Goal: Transaction & Acquisition: Obtain resource

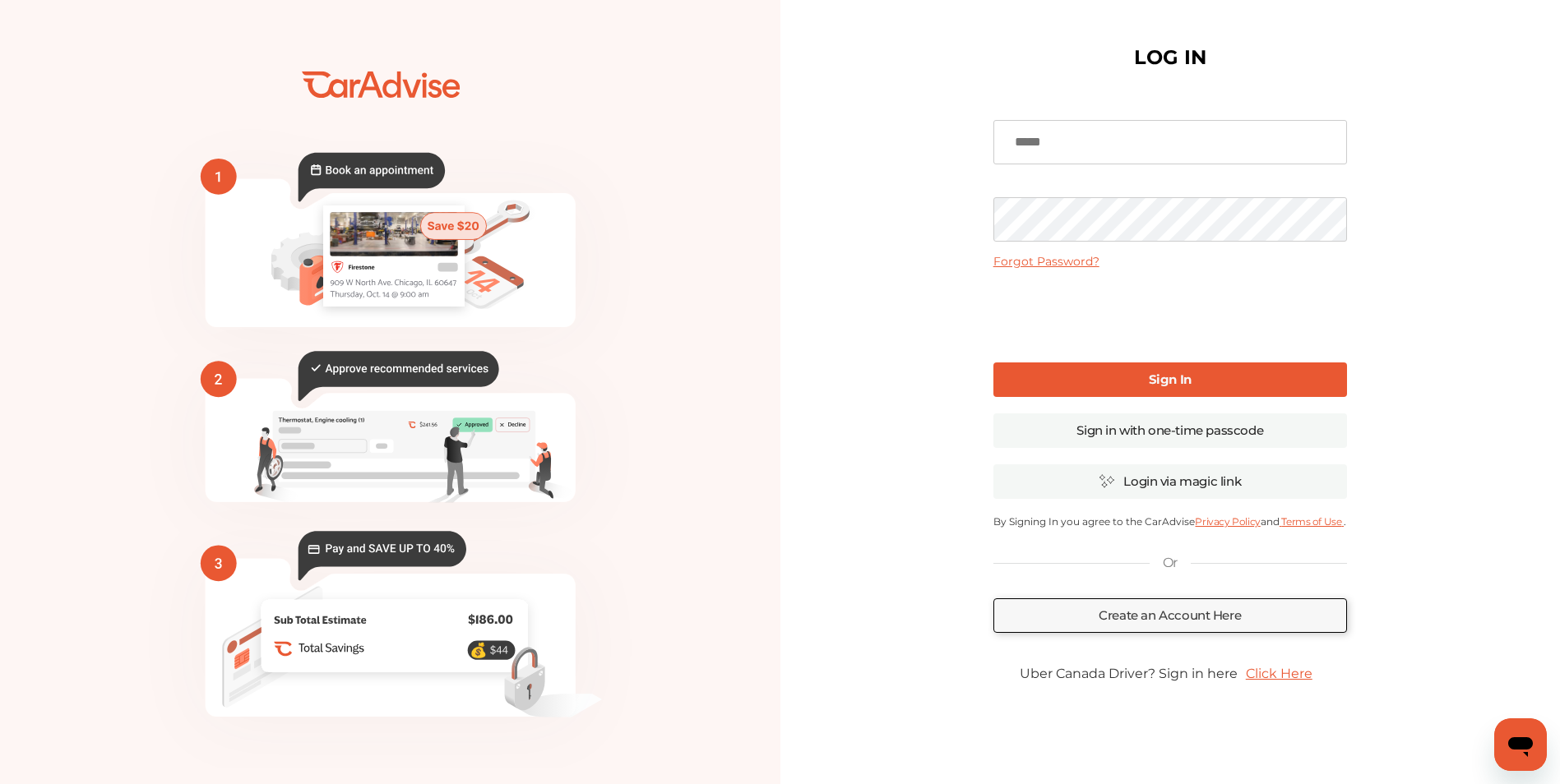
click at [1058, 157] on input at bounding box center [1169, 141] width 354 height 44
type input "**********"
click at [1123, 369] on link "Sign In" at bounding box center [1169, 380] width 354 height 34
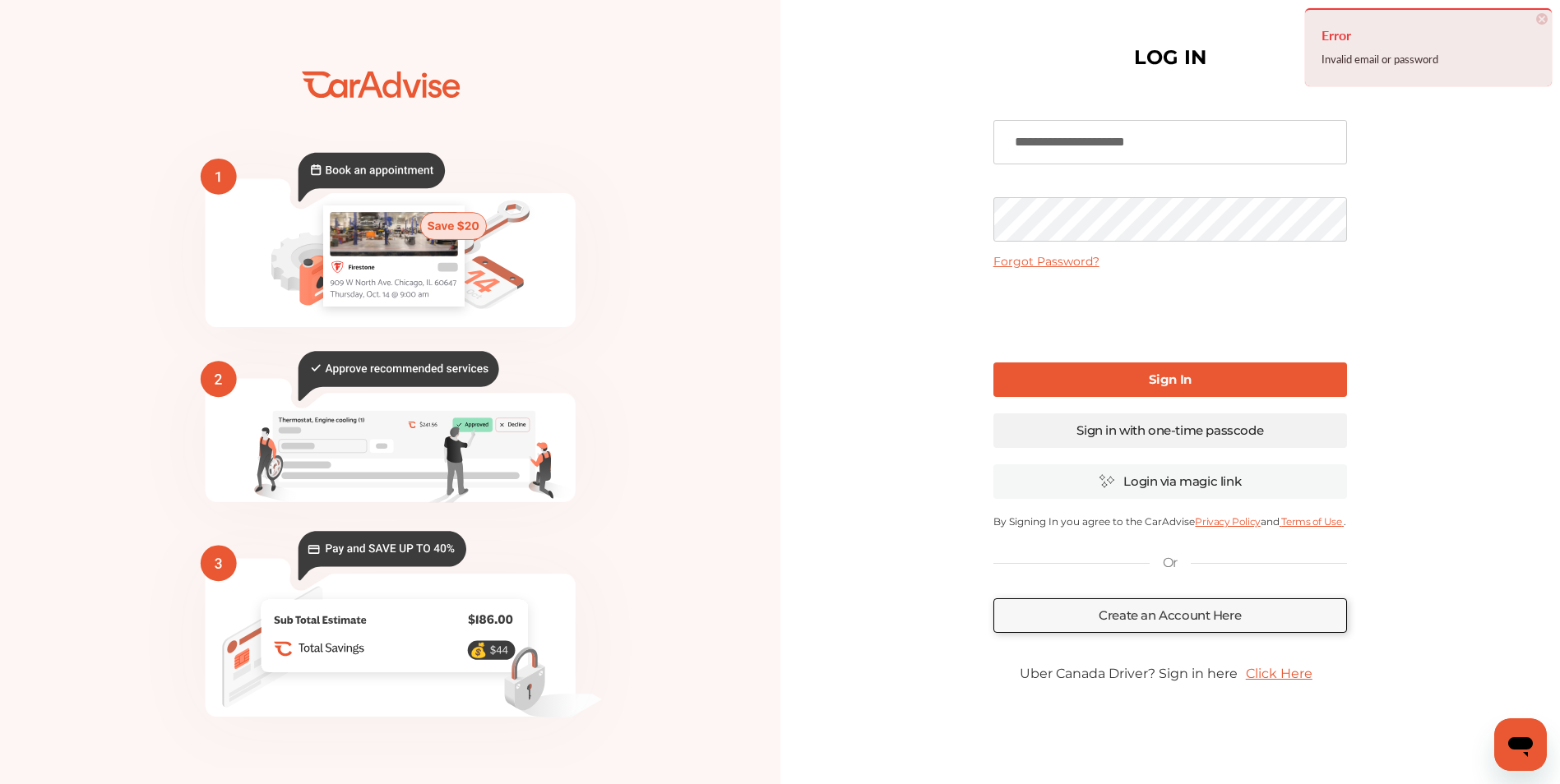
click at [1159, 432] on link "Sign in with one-time passcode" at bounding box center [1169, 430] width 354 height 34
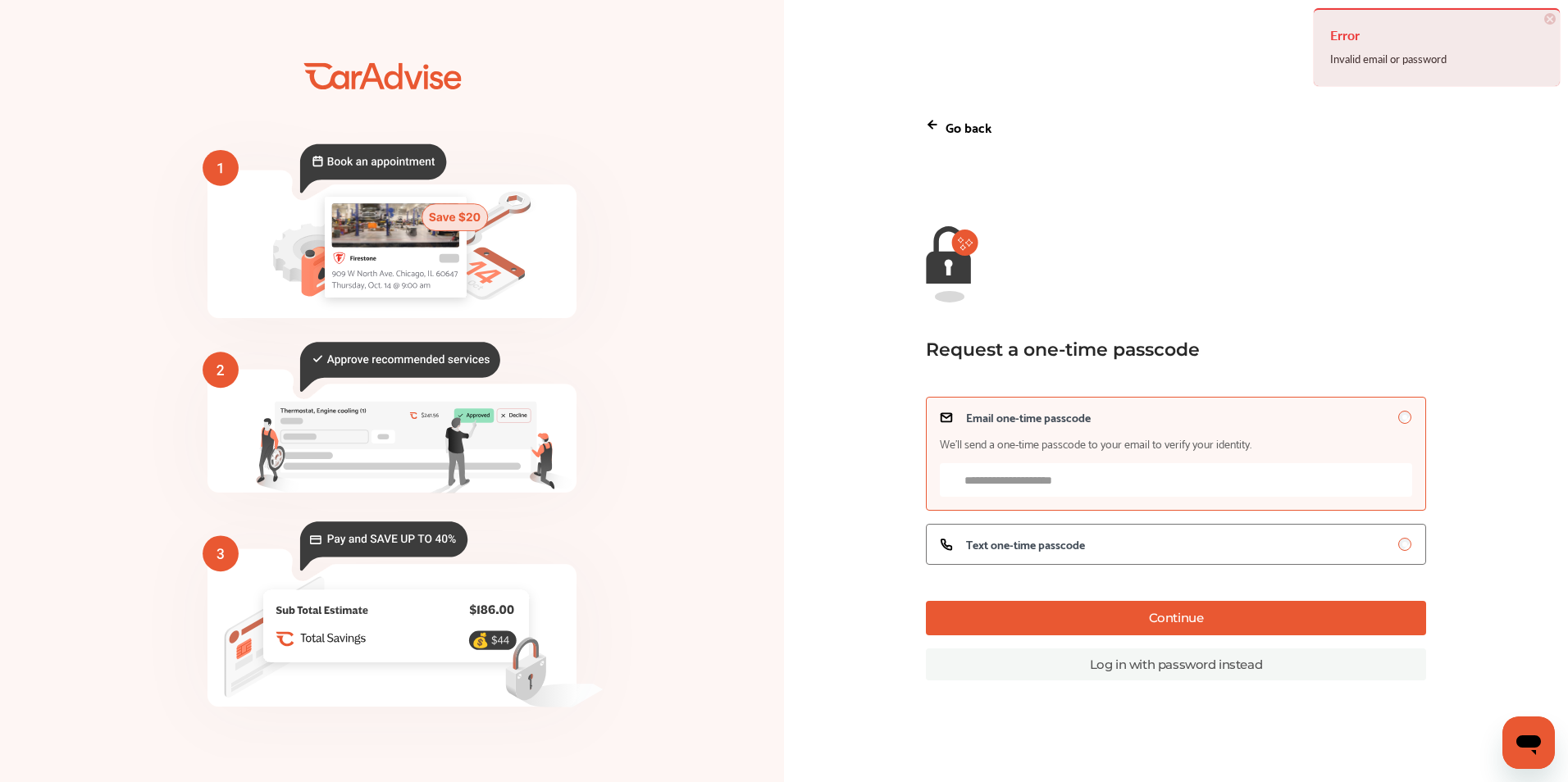
click at [1106, 488] on input "Email one-time passcode We’ll send a one-time passcode to your email to verify …" at bounding box center [1176, 479] width 473 height 33
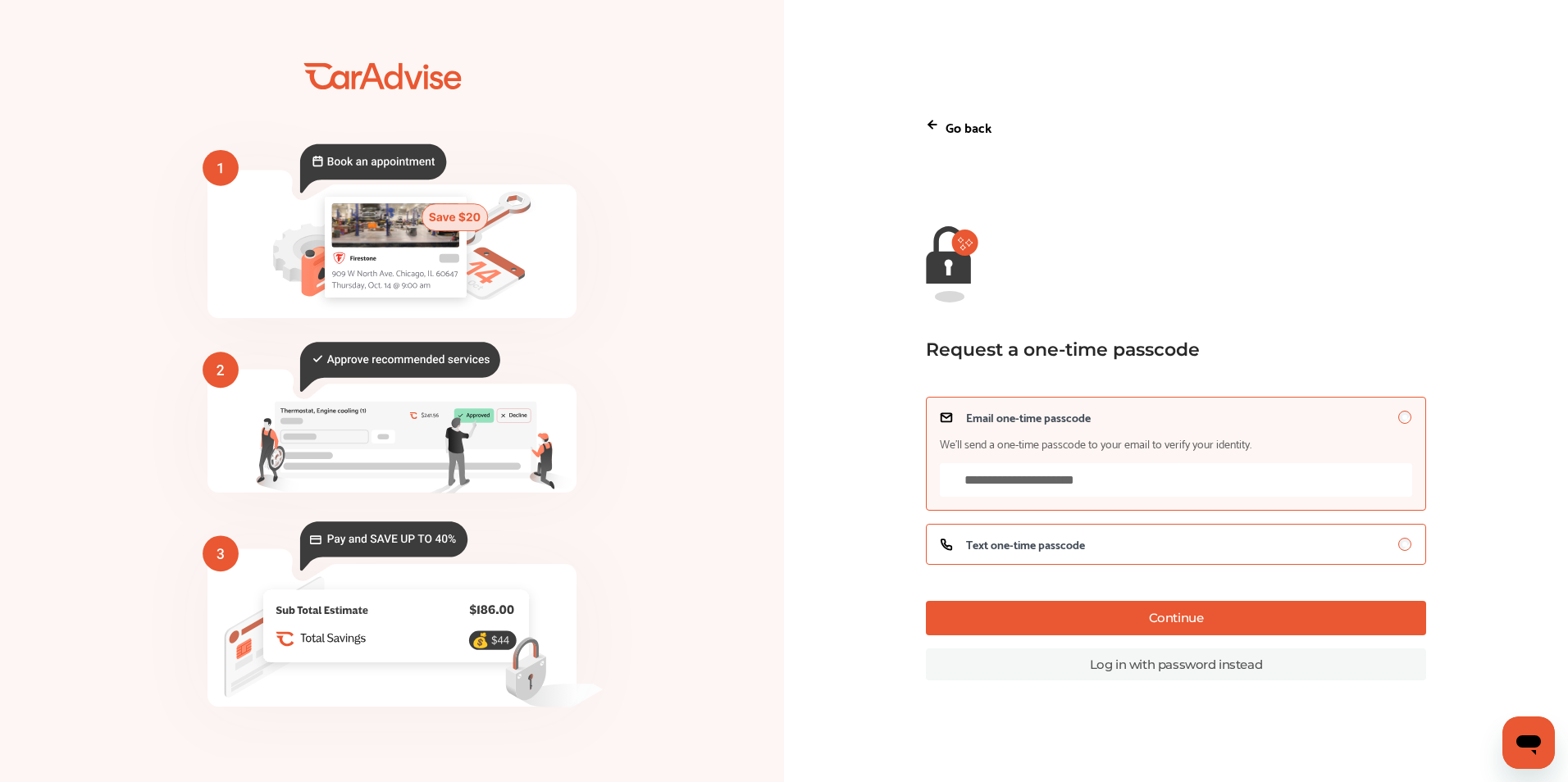
type input "**********"
click at [1253, 617] on button "Continue" at bounding box center [1176, 619] width 501 height 34
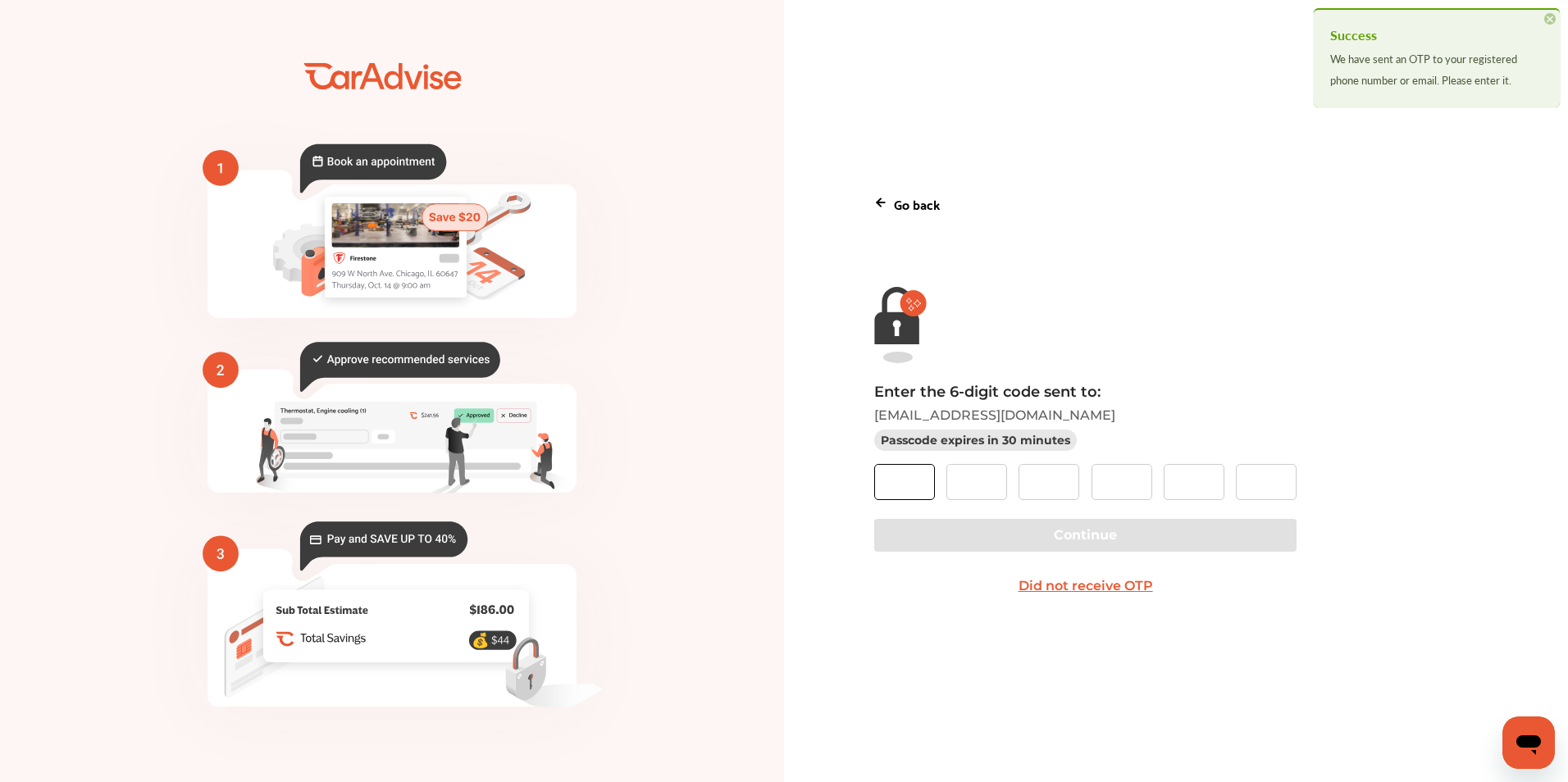
click at [927, 485] on input "text" at bounding box center [905, 482] width 61 height 36
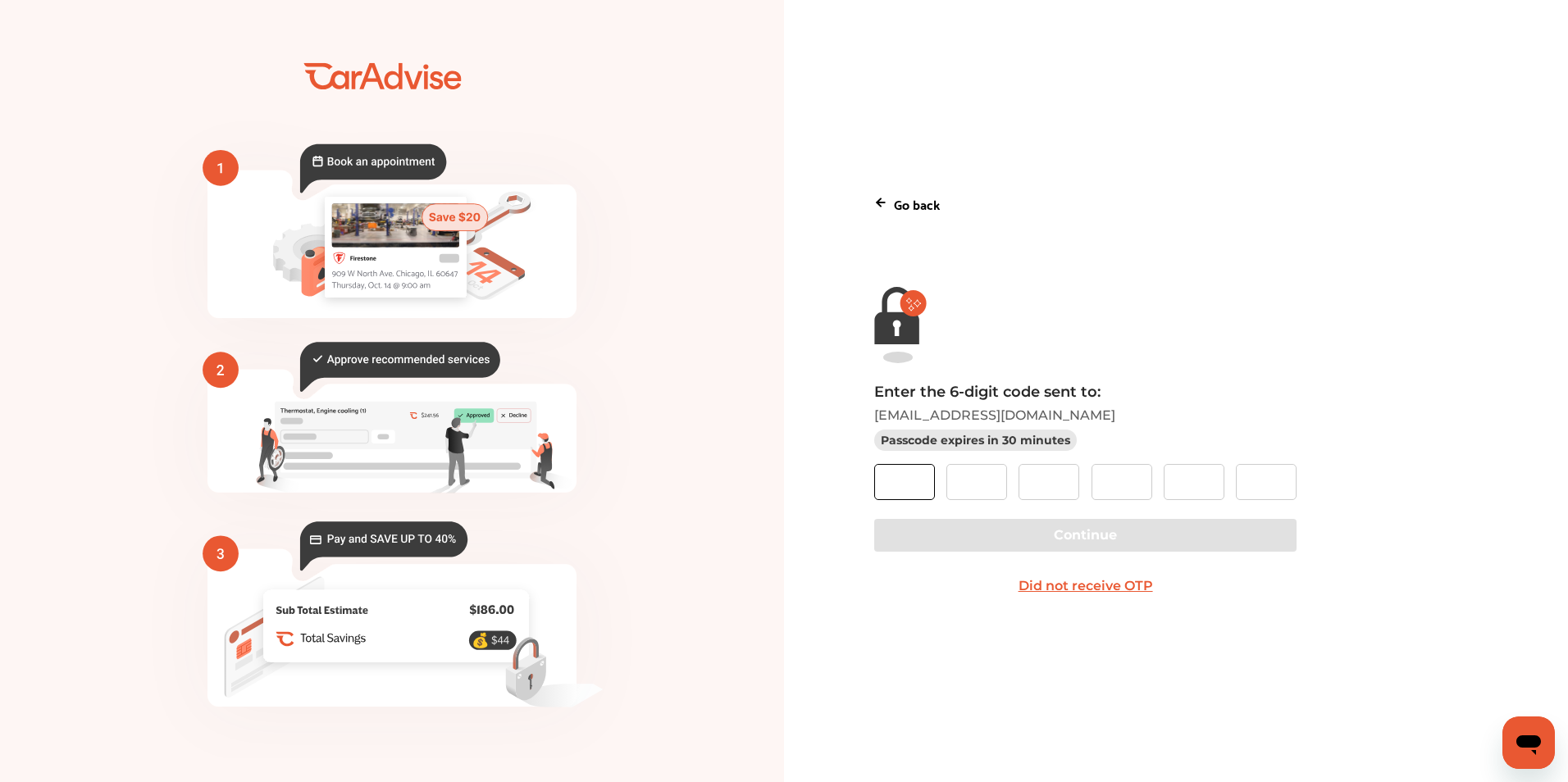
click at [911, 493] on input "text" at bounding box center [905, 482] width 61 height 36
paste input "*"
type input "*"
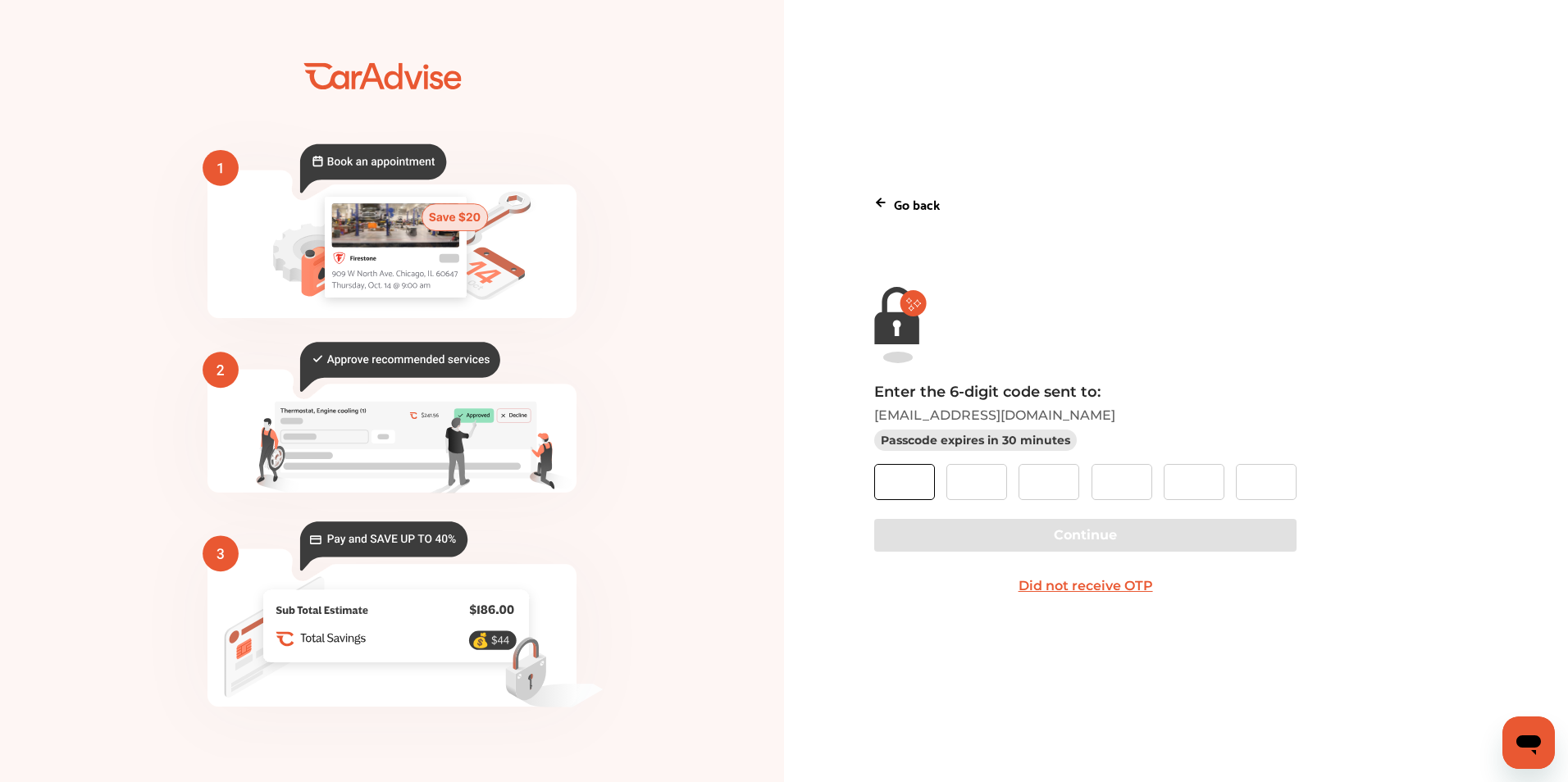
type input "*"
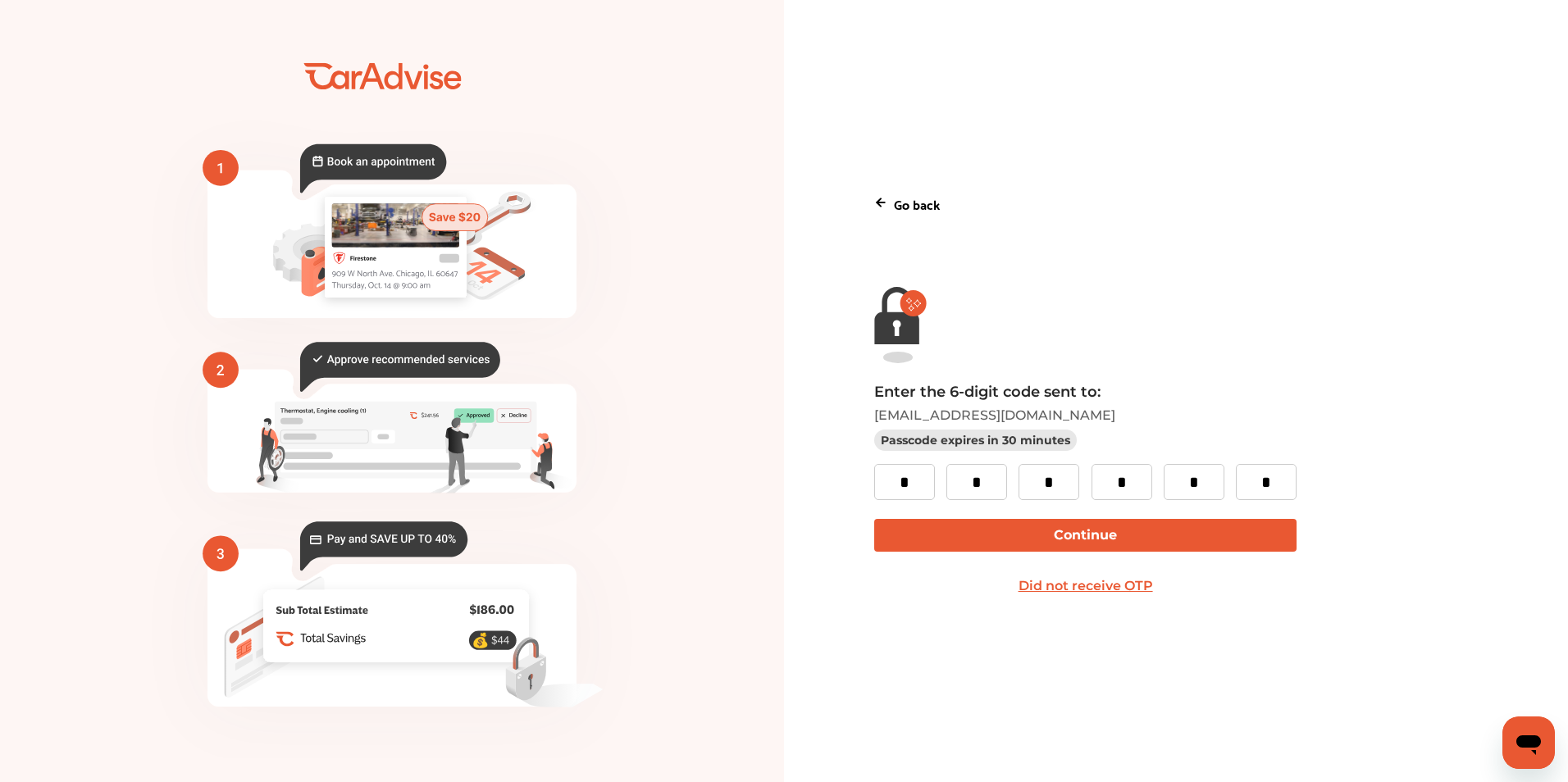
click at [1075, 523] on button "Continue" at bounding box center [1086, 535] width 422 height 33
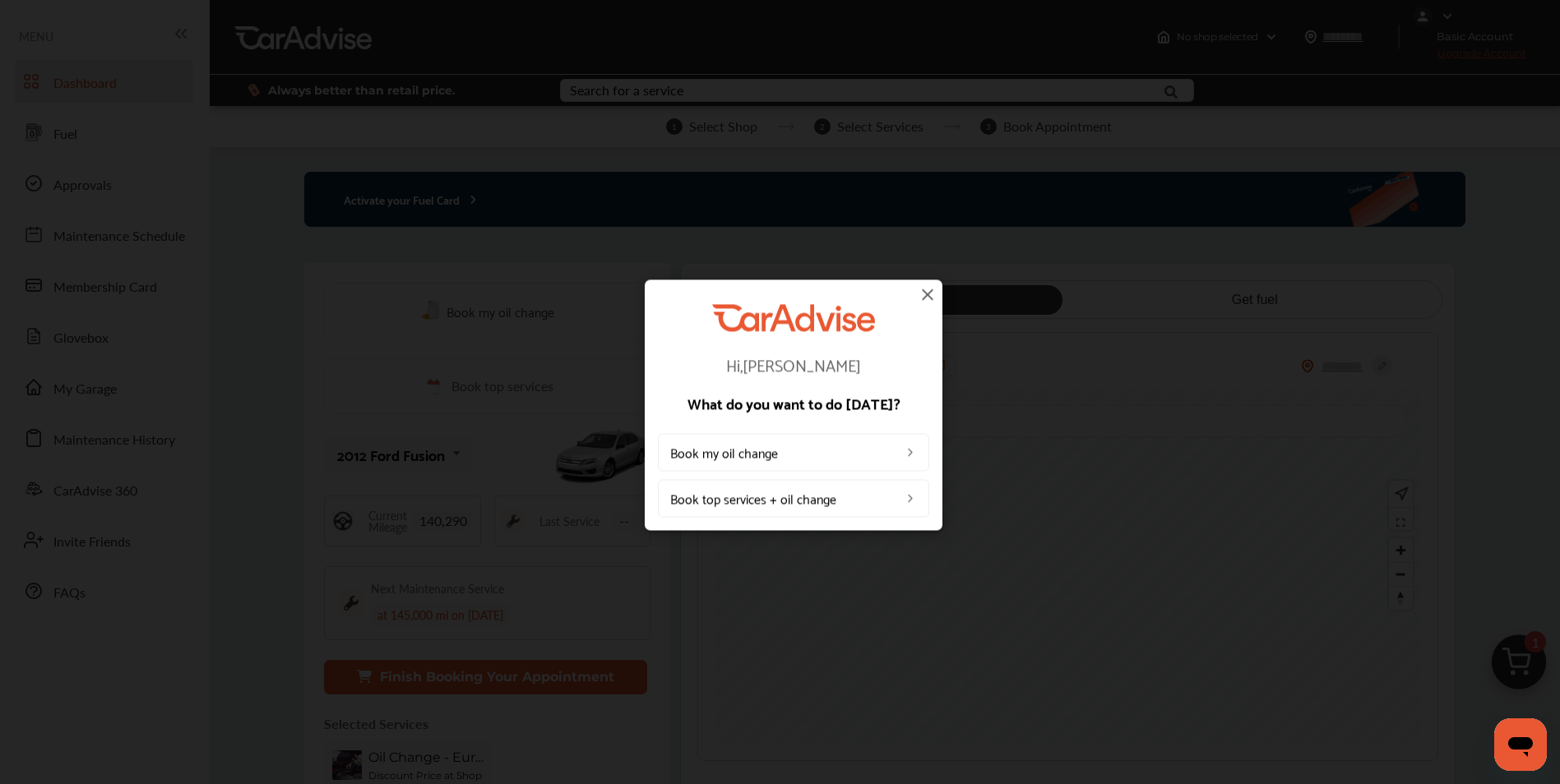
click at [924, 299] on img at bounding box center [927, 294] width 20 height 20
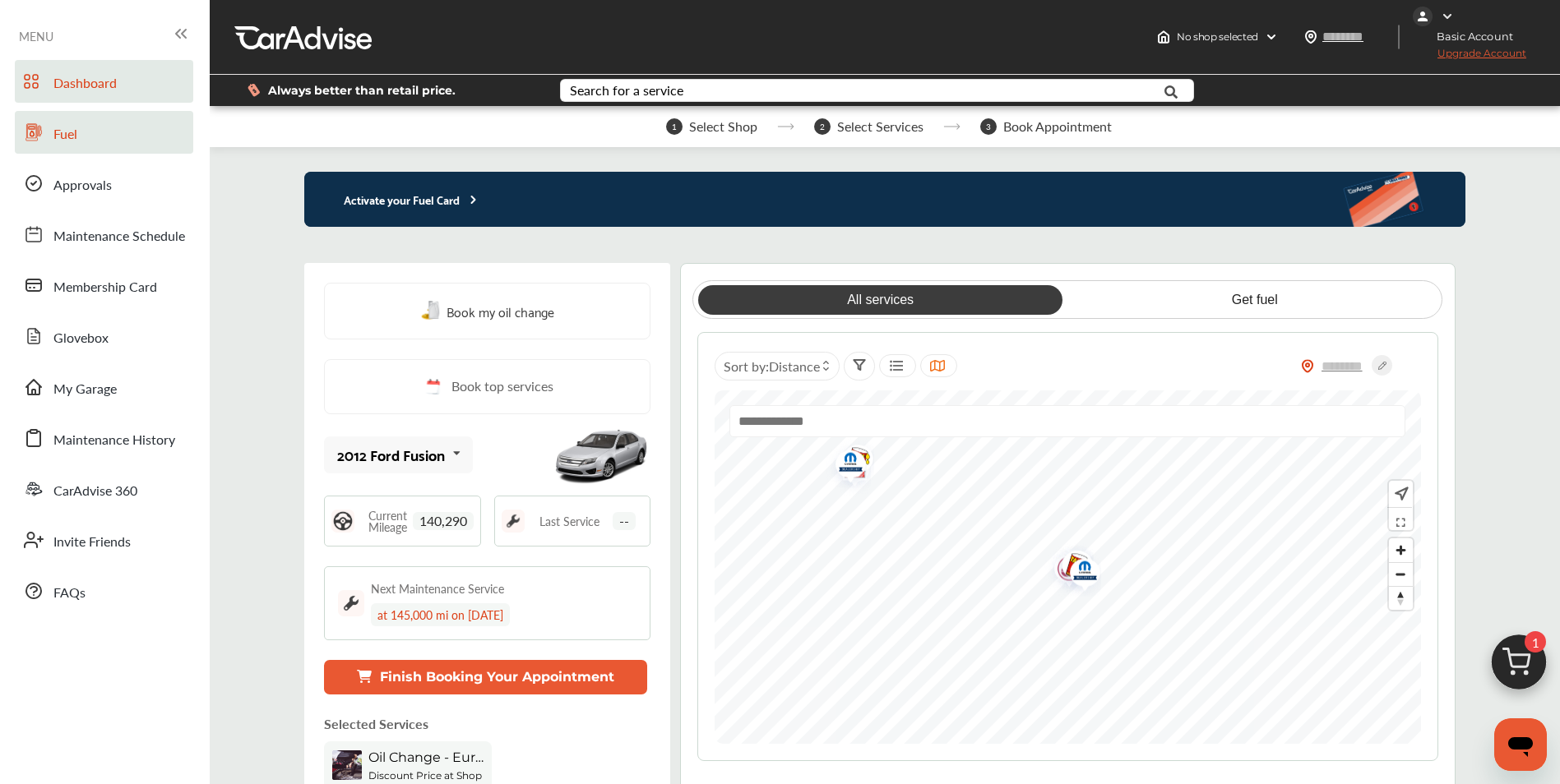
click at [68, 140] on span "Fuel" at bounding box center [65, 135] width 23 height 22
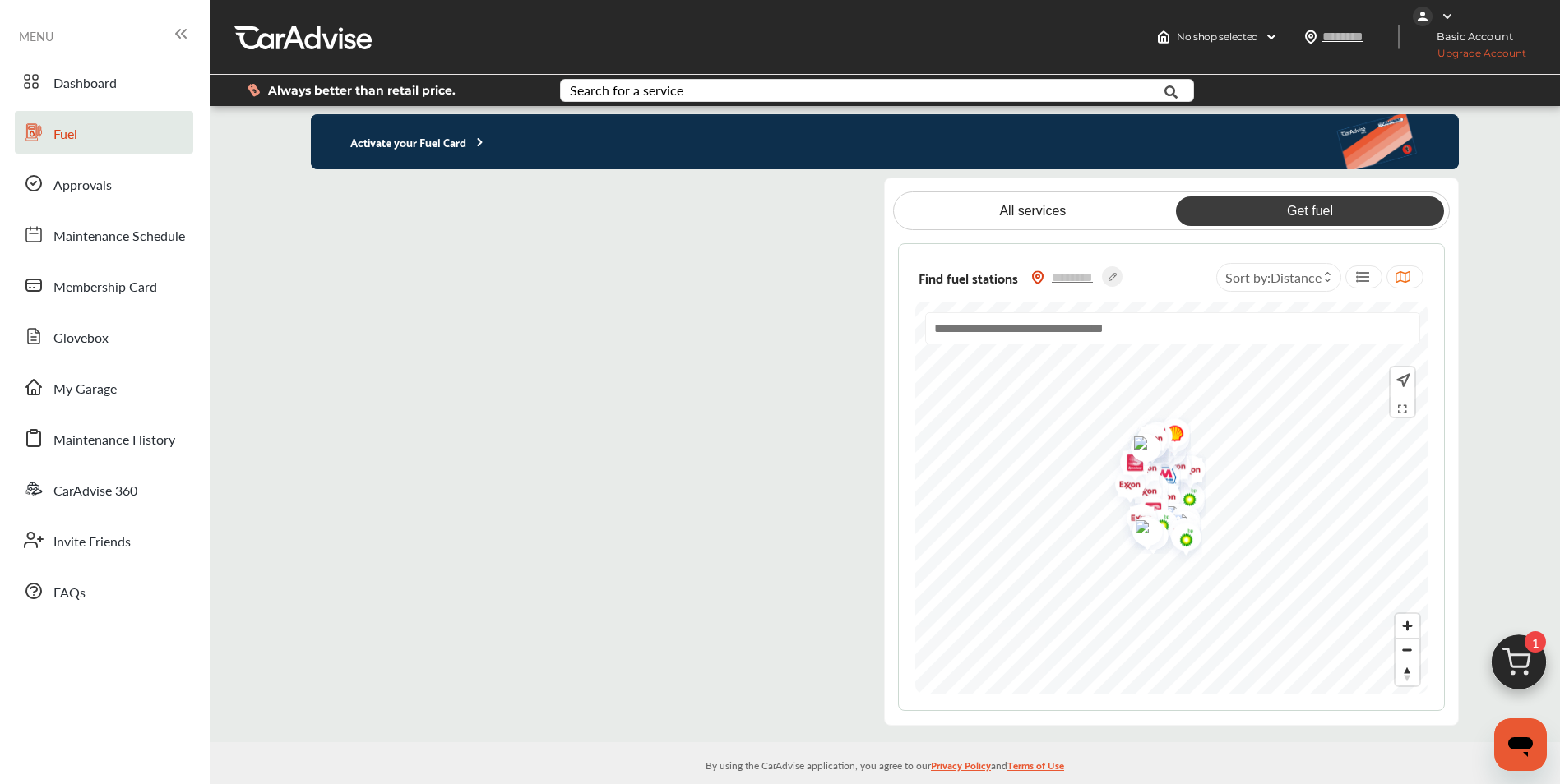
click at [774, 204] on flutter-view at bounding box center [583, 451] width 546 height 548
click at [49, 299] on link "Membership Card" at bounding box center [104, 284] width 178 height 42
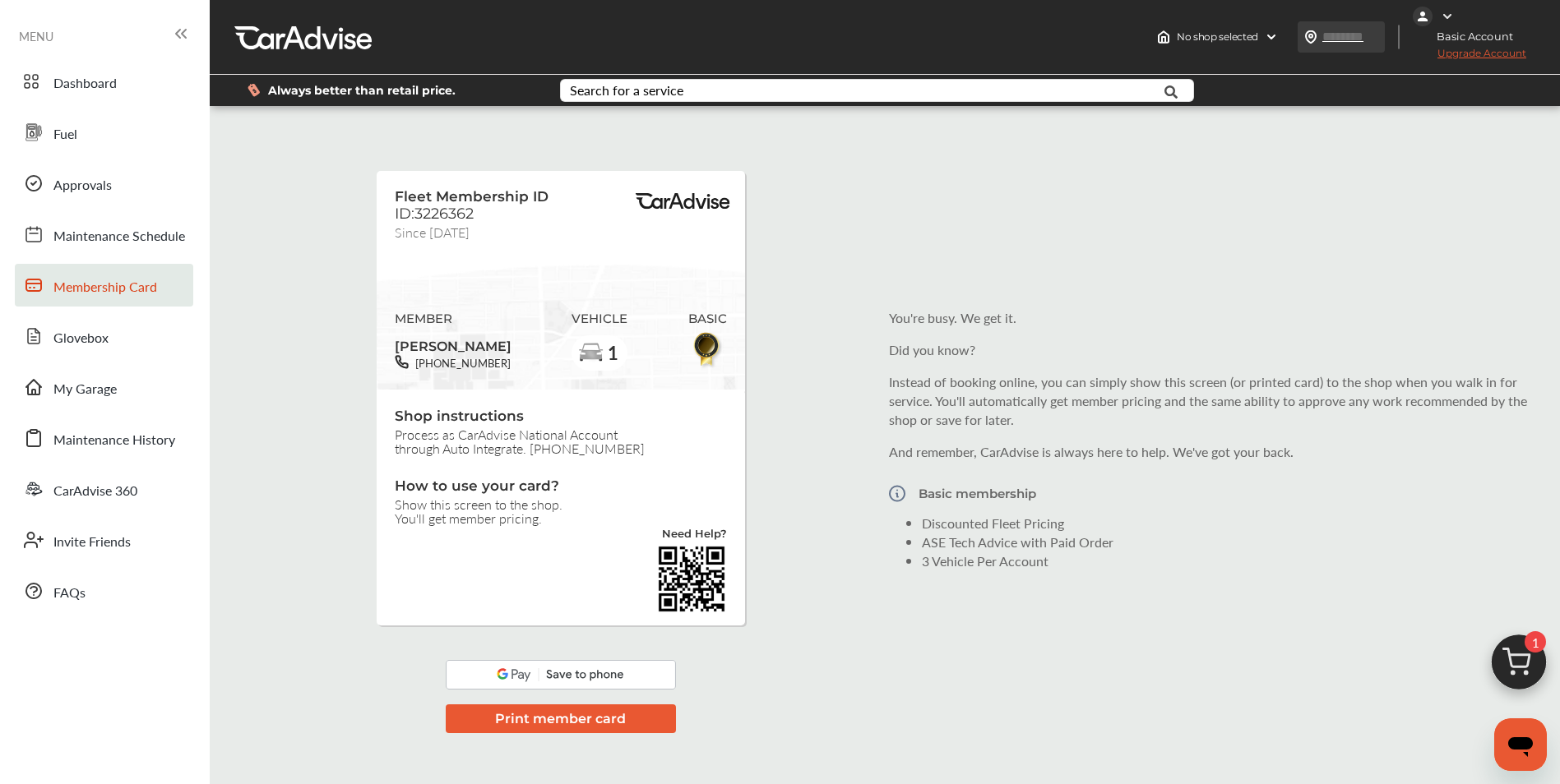
click at [1353, 37] on input "text" at bounding box center [1359, 36] width 76 height 17
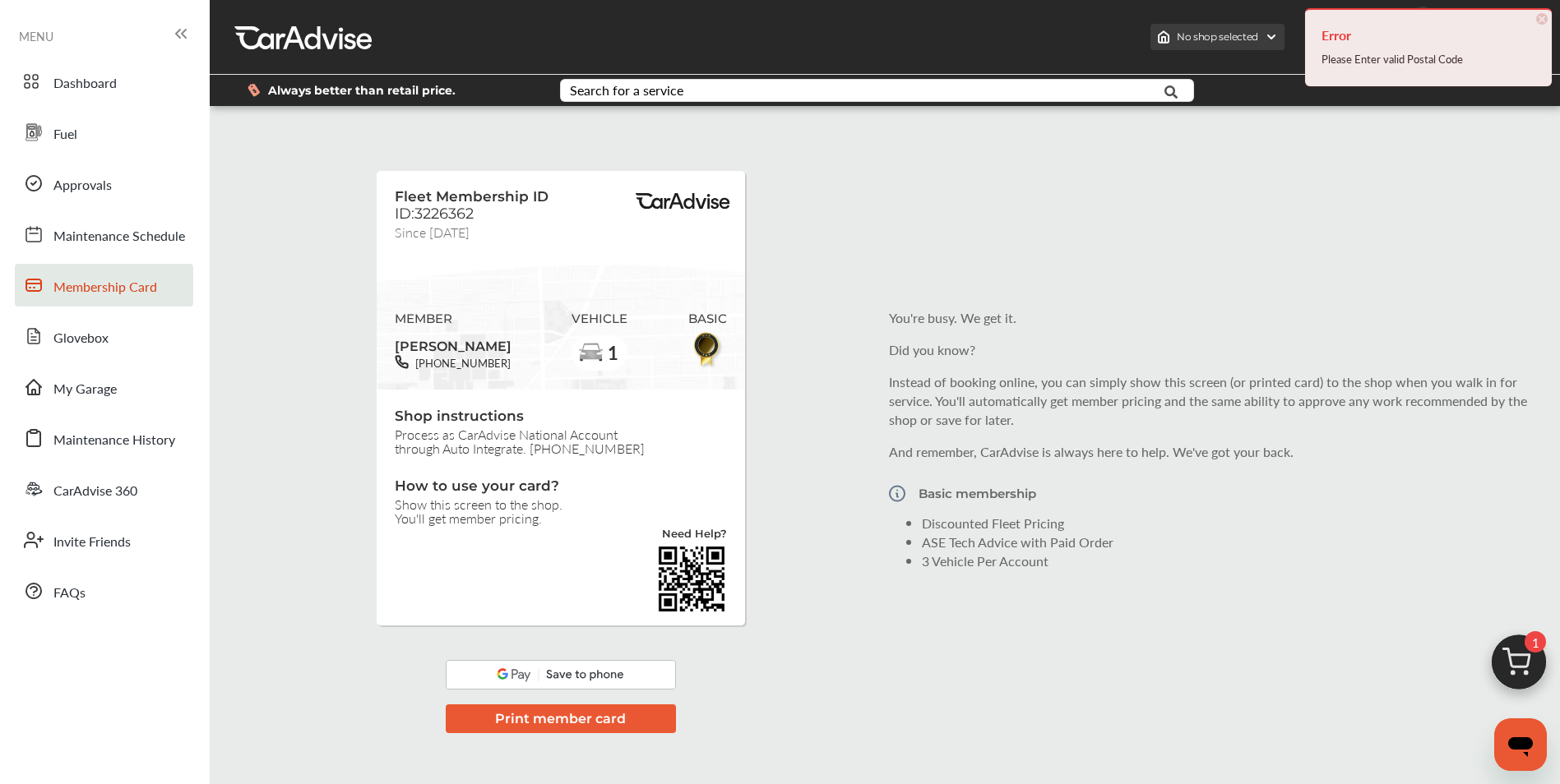
click at [1267, 38] on img at bounding box center [1271, 37] width 14 height 14
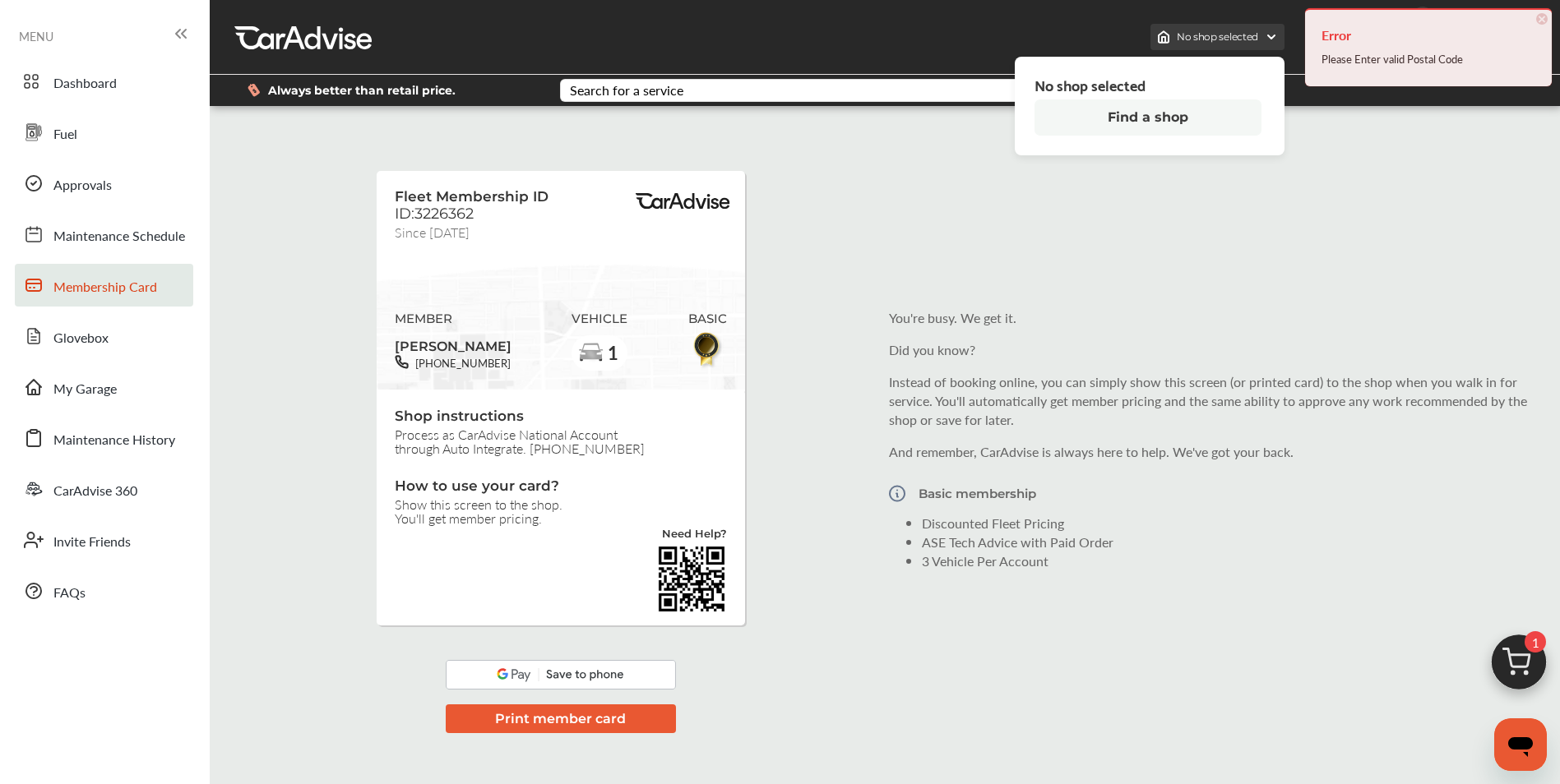
click at [1267, 40] on img at bounding box center [1271, 37] width 14 height 14
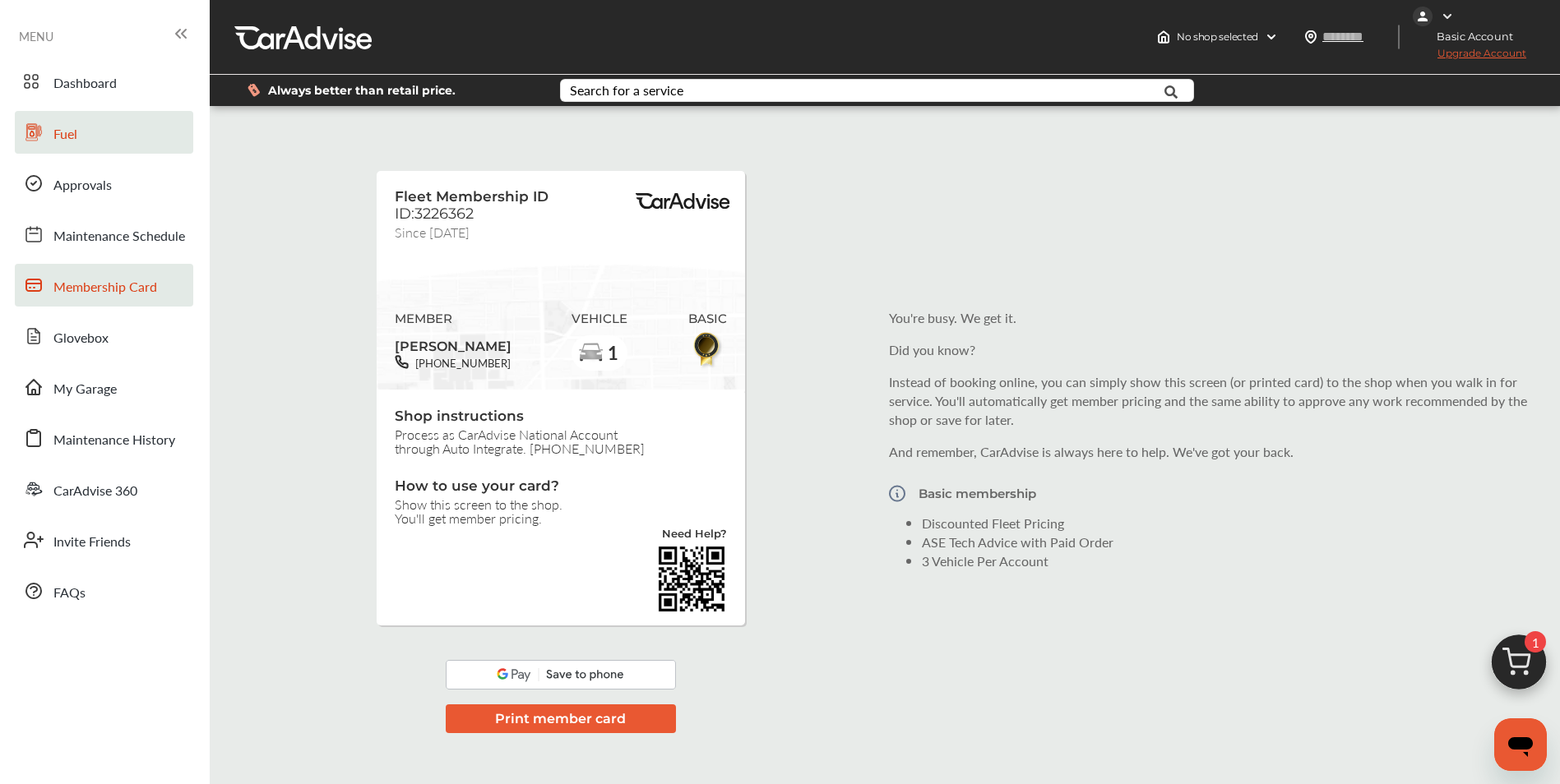
click at [102, 144] on link "Fuel" at bounding box center [104, 131] width 178 height 42
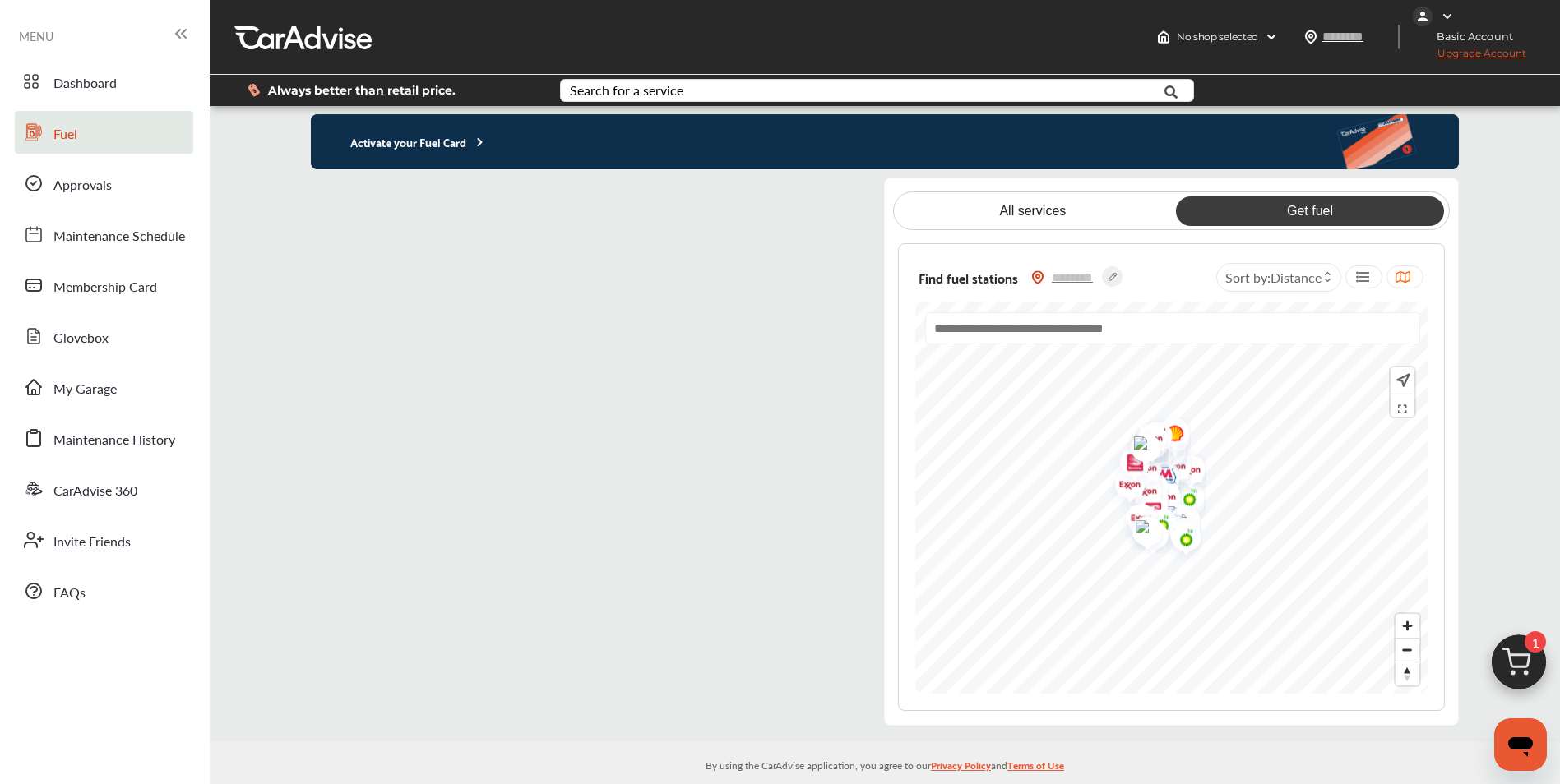
click at [467, 244] on flutter-view at bounding box center [583, 451] width 546 height 548
click at [741, 188] on flutter-view at bounding box center [583, 451] width 546 height 548
click at [482, 284] on flutter-view at bounding box center [583, 451] width 546 height 548
click at [367, 289] on flutter-view at bounding box center [583, 451] width 546 height 548
click at [410, 357] on flutter-view at bounding box center [583, 451] width 546 height 548
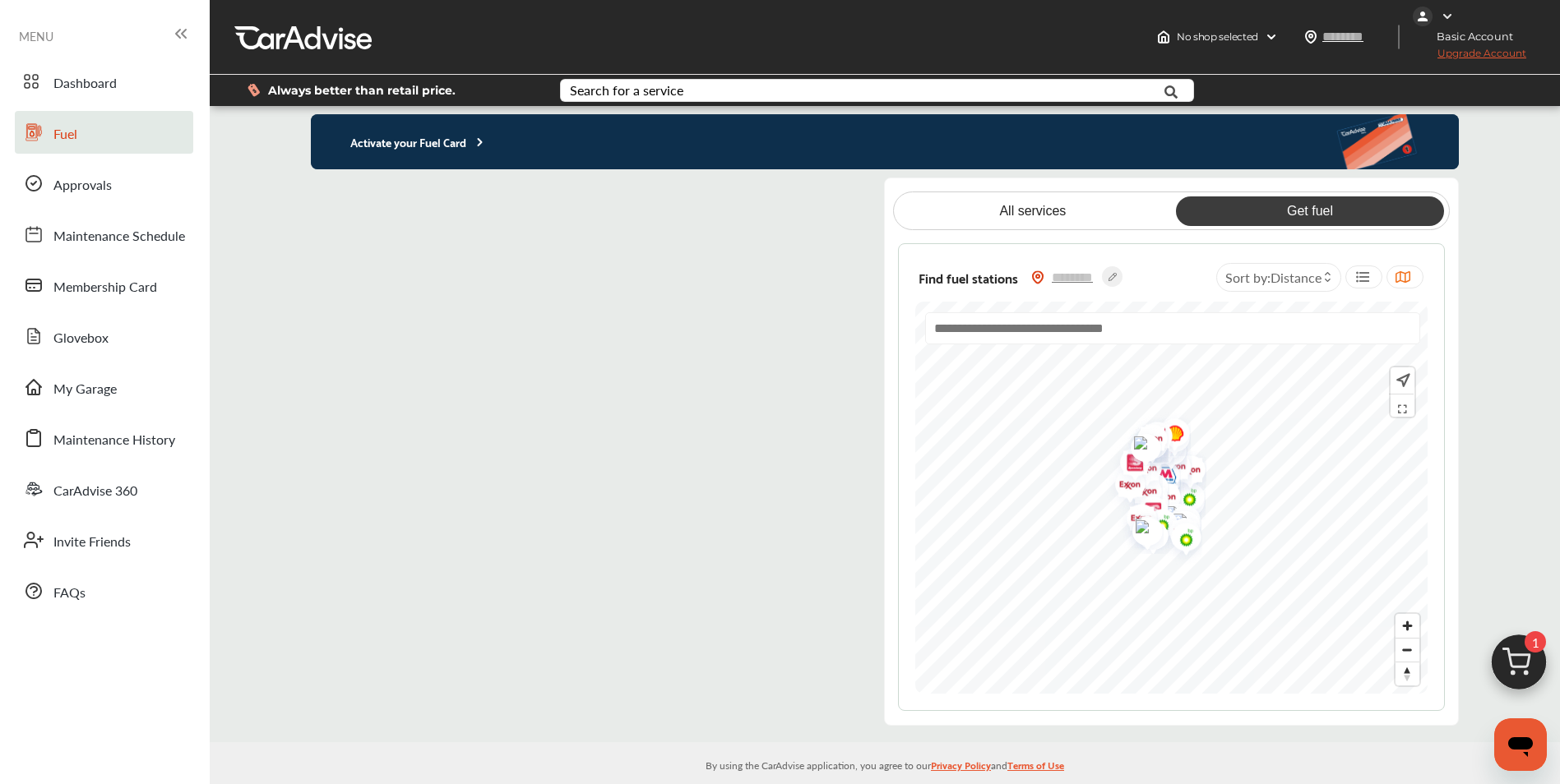
click at [482, 337] on flutter-view at bounding box center [583, 451] width 546 height 548
click at [464, 313] on flutter-view at bounding box center [583, 451] width 546 height 548
click at [329, 204] on flutter-view at bounding box center [583, 451] width 546 height 548
click at [474, 358] on flutter-view at bounding box center [583, 451] width 546 height 548
click at [336, 207] on flutter-view at bounding box center [583, 451] width 546 height 548
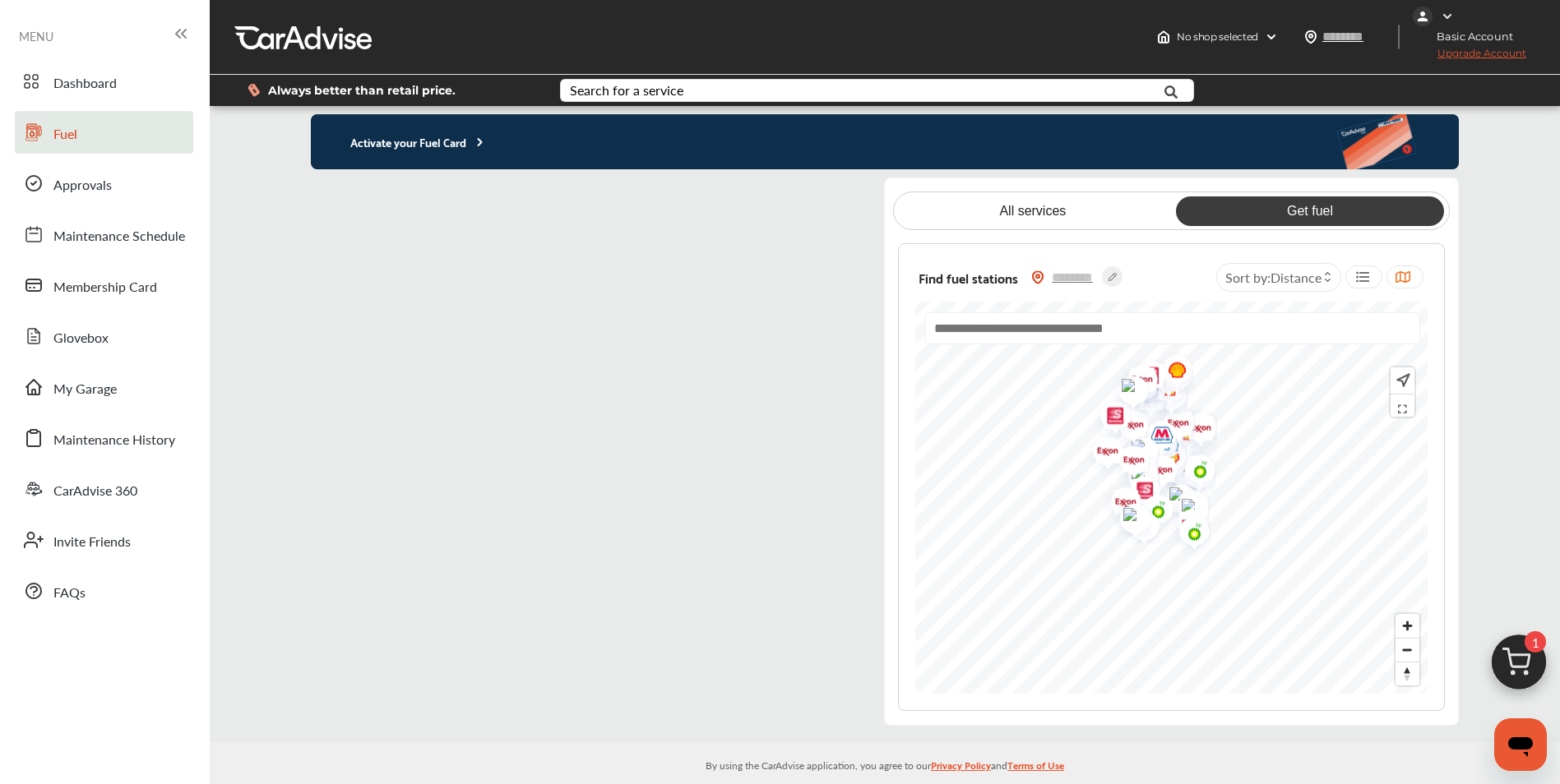
click at [1145, 322] on input "text" at bounding box center [1173, 329] width 495 height 32
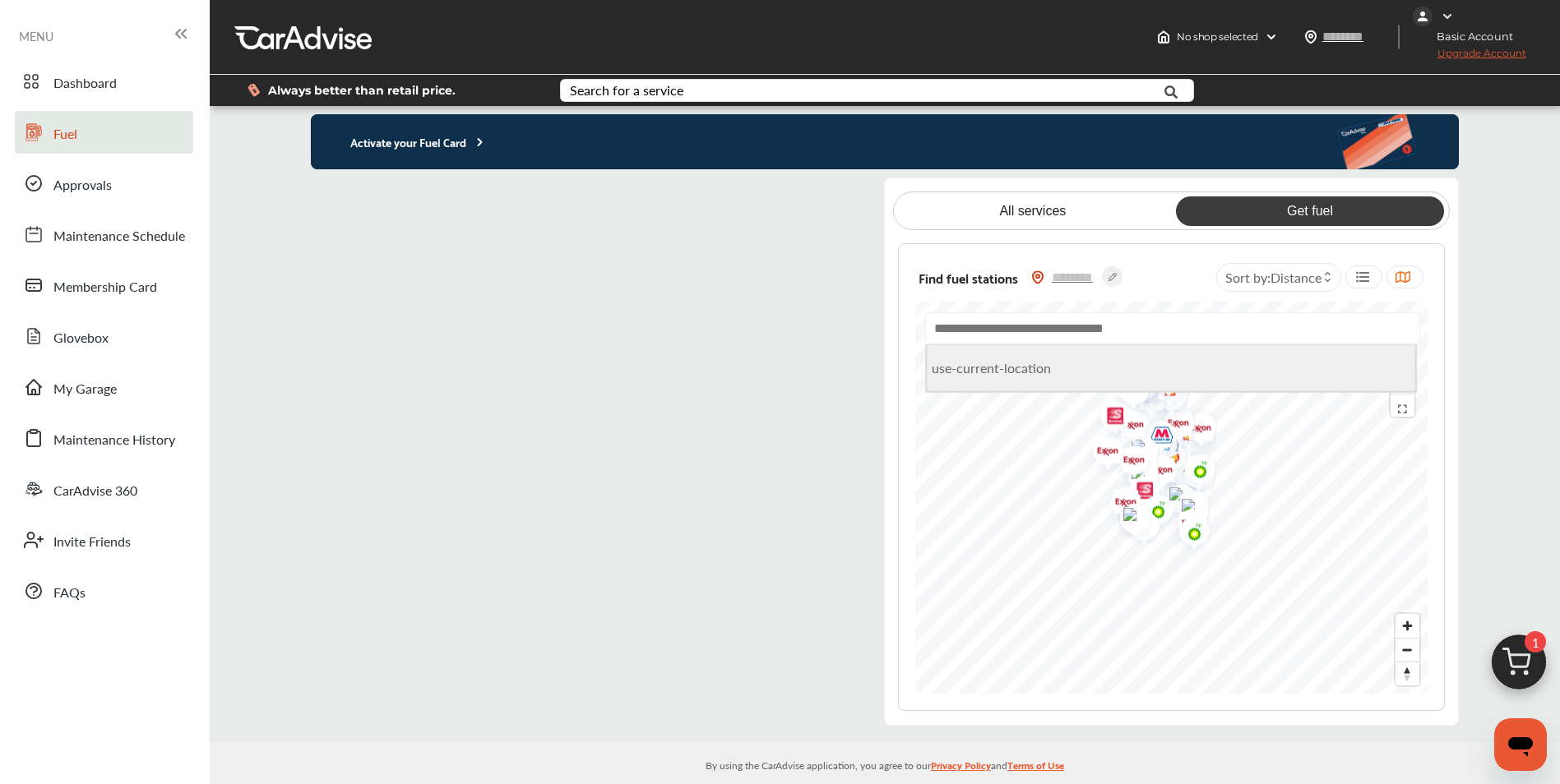
click at [1067, 375] on li "use-current-location" at bounding box center [1170, 368] width 489 height 47
type input "**********"
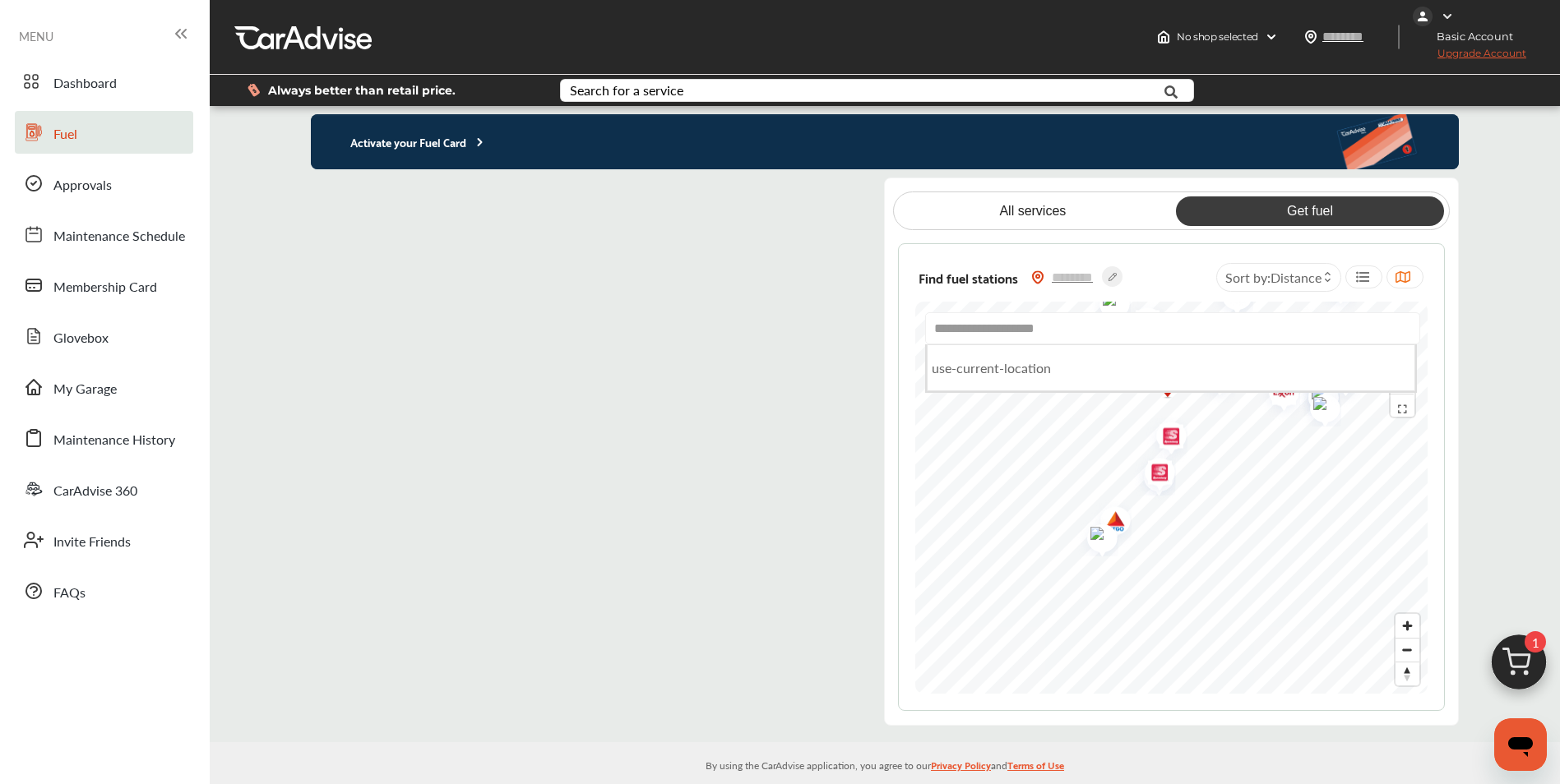
click at [968, 329] on input "**********" at bounding box center [1173, 329] width 495 height 32
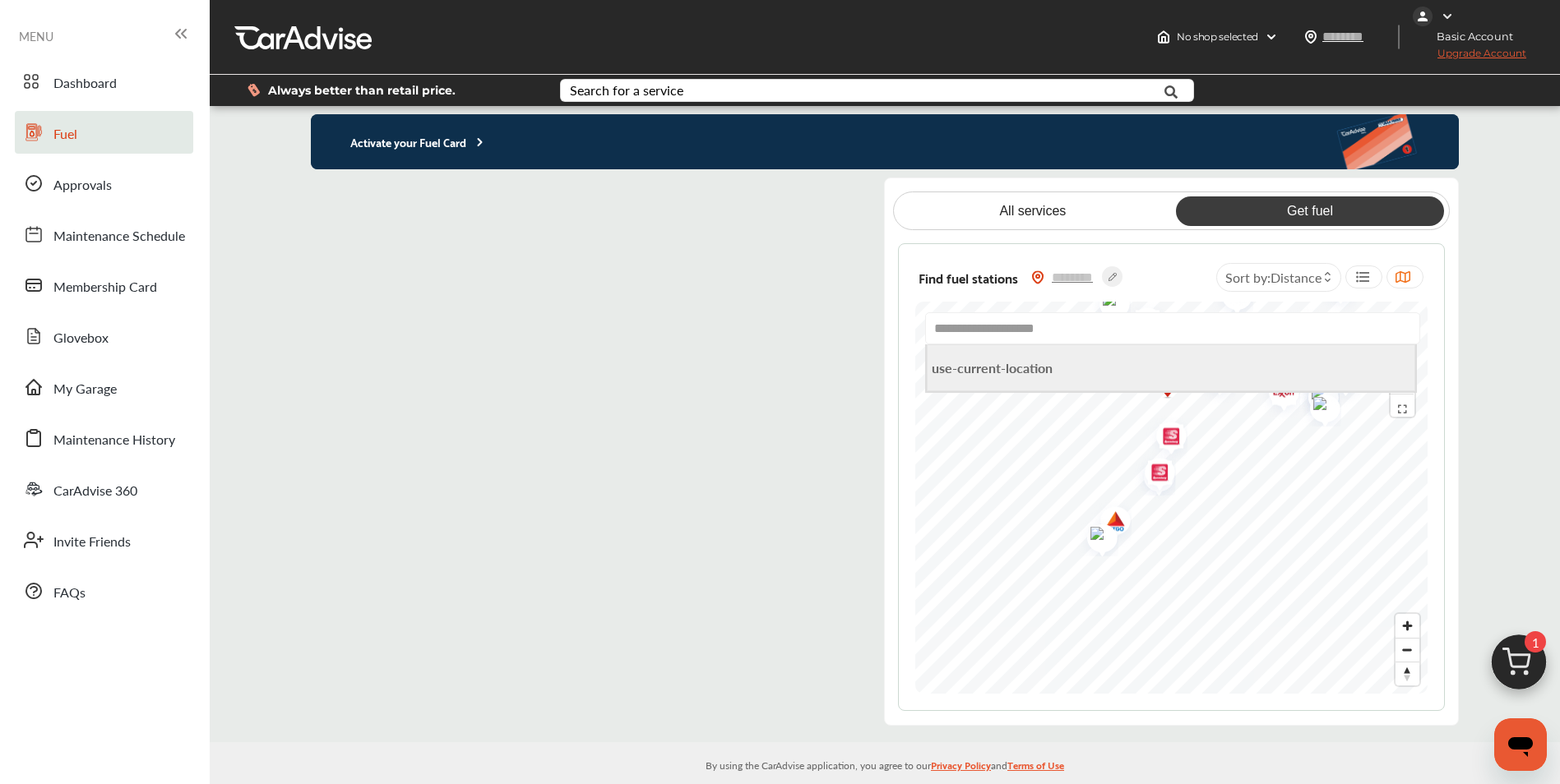
click at [970, 371] on b "use-current-location" at bounding box center [992, 367] width 121 height 19
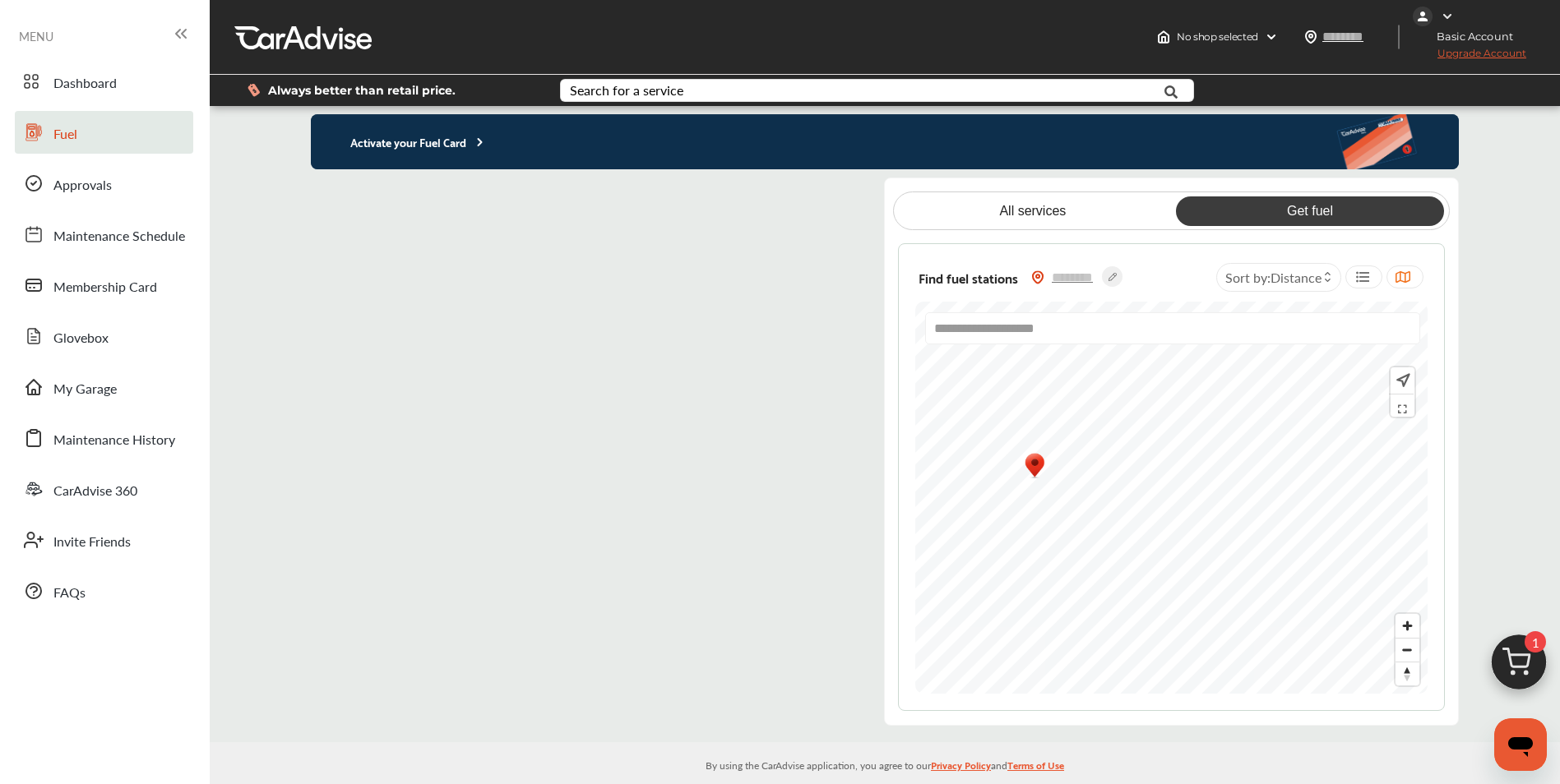
click at [1101, 344] on div "**********" at bounding box center [1171, 498] width 512 height 392
click at [1176, 727] on div "**********" at bounding box center [885, 424] width 1350 height 636
click at [1072, 783] on html "My Account Dashboard Approvals Maintenance Schedule Membership Card Fuel Gloveb…" at bounding box center [780, 392] width 1560 height 784
click at [1436, 489] on div "**********" at bounding box center [1170, 477] width 546 height 468
click at [1125, 432] on img "Map marker" at bounding box center [1119, 425] width 43 height 52
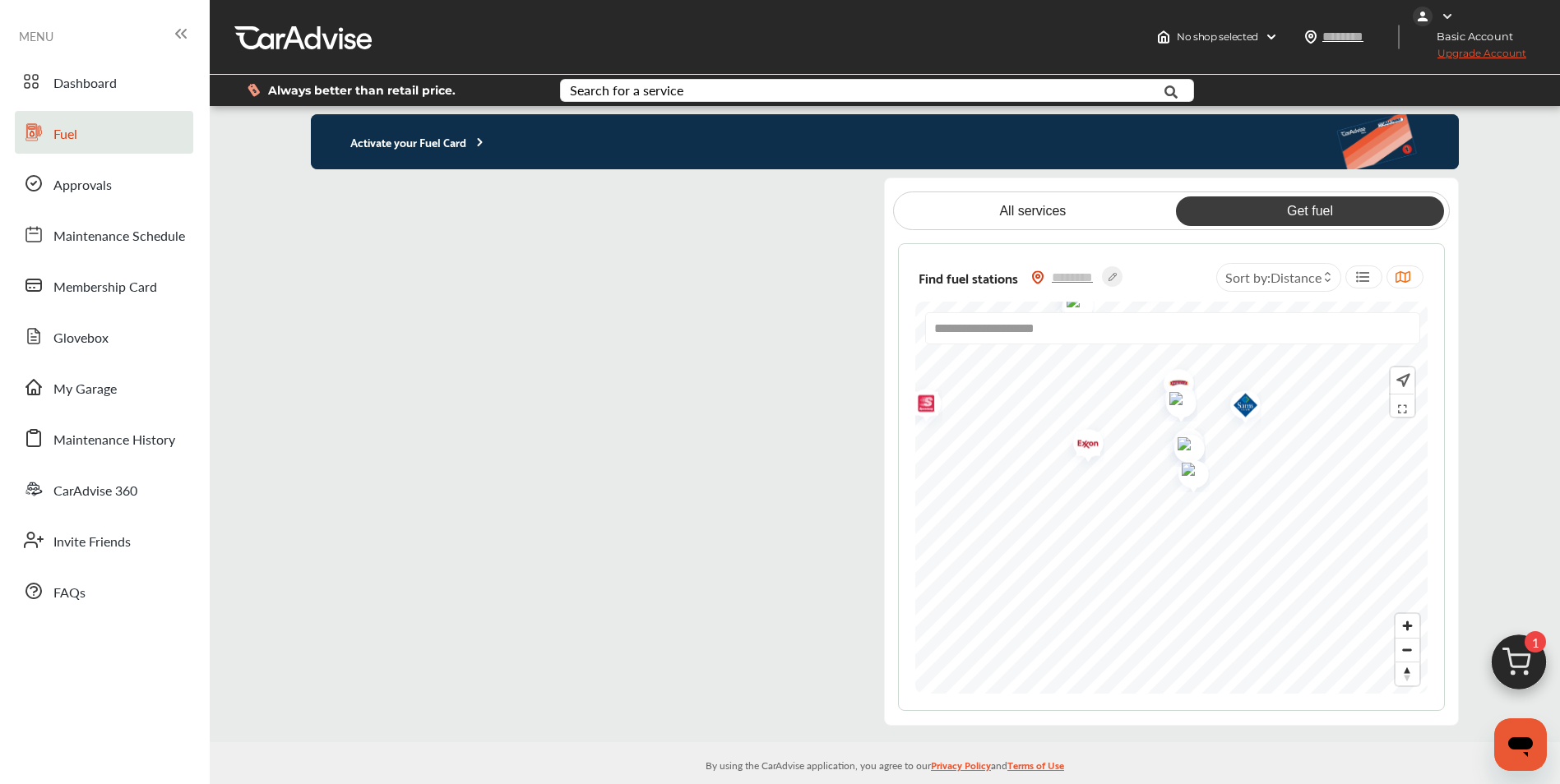
click at [1241, 403] on img "Map marker" at bounding box center [1240, 409] width 43 height 52
